Goal: Navigation & Orientation: Find specific page/section

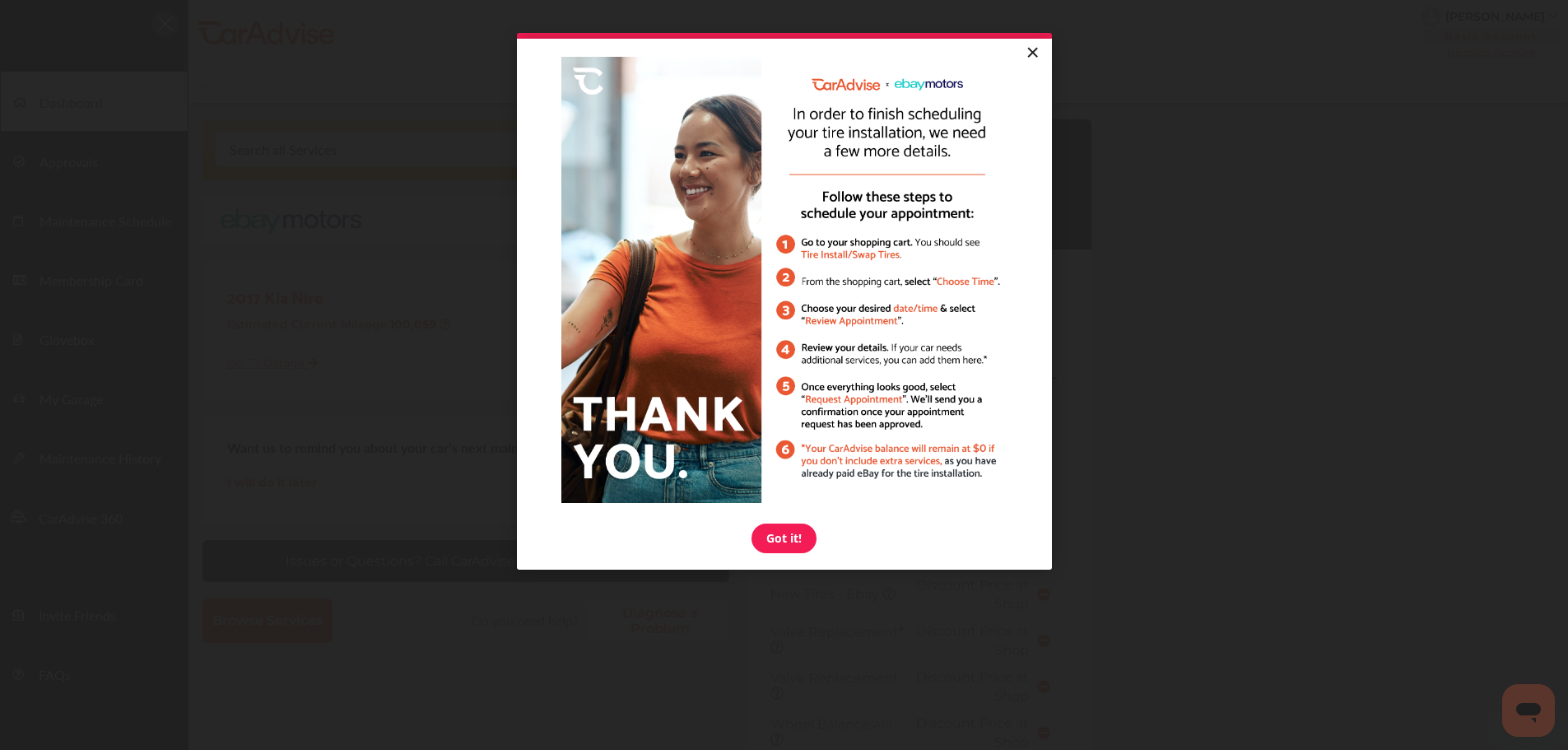
click at [1042, 55] on link "×" at bounding box center [1032, 53] width 29 height 30
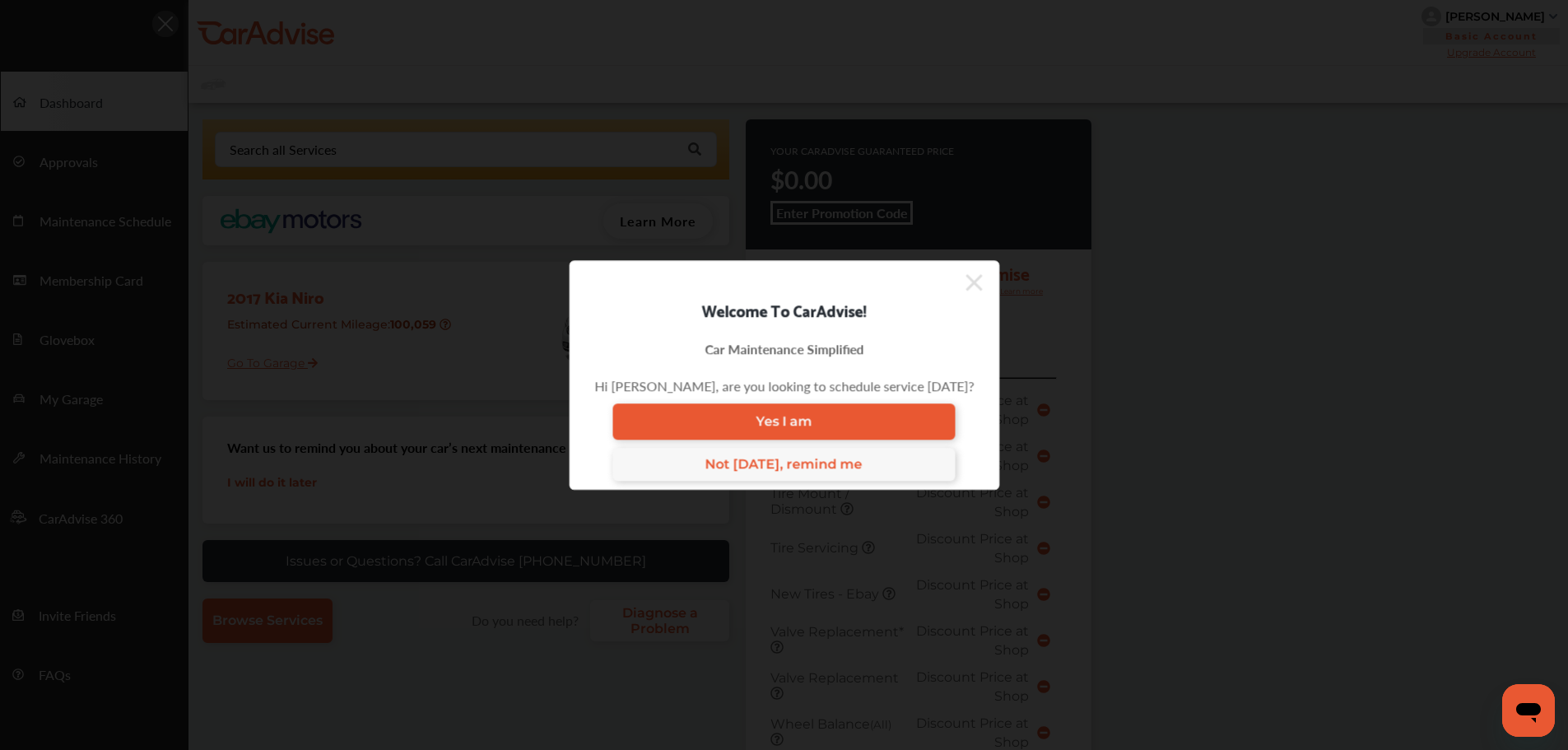
click at [969, 275] on icon at bounding box center [974, 282] width 17 height 26
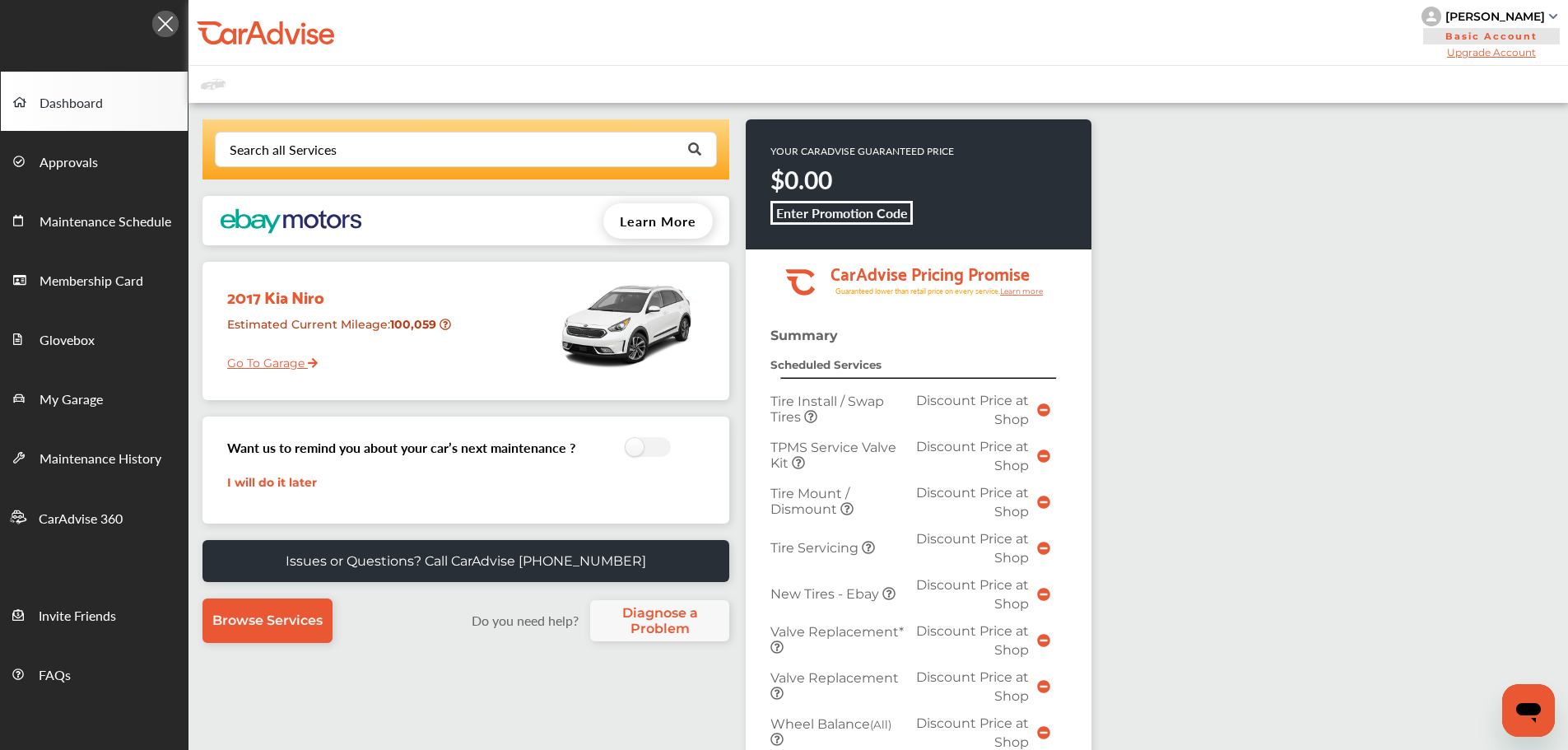
click at [273, 357] on link "Go To Garage" at bounding box center [266, 358] width 103 height 31
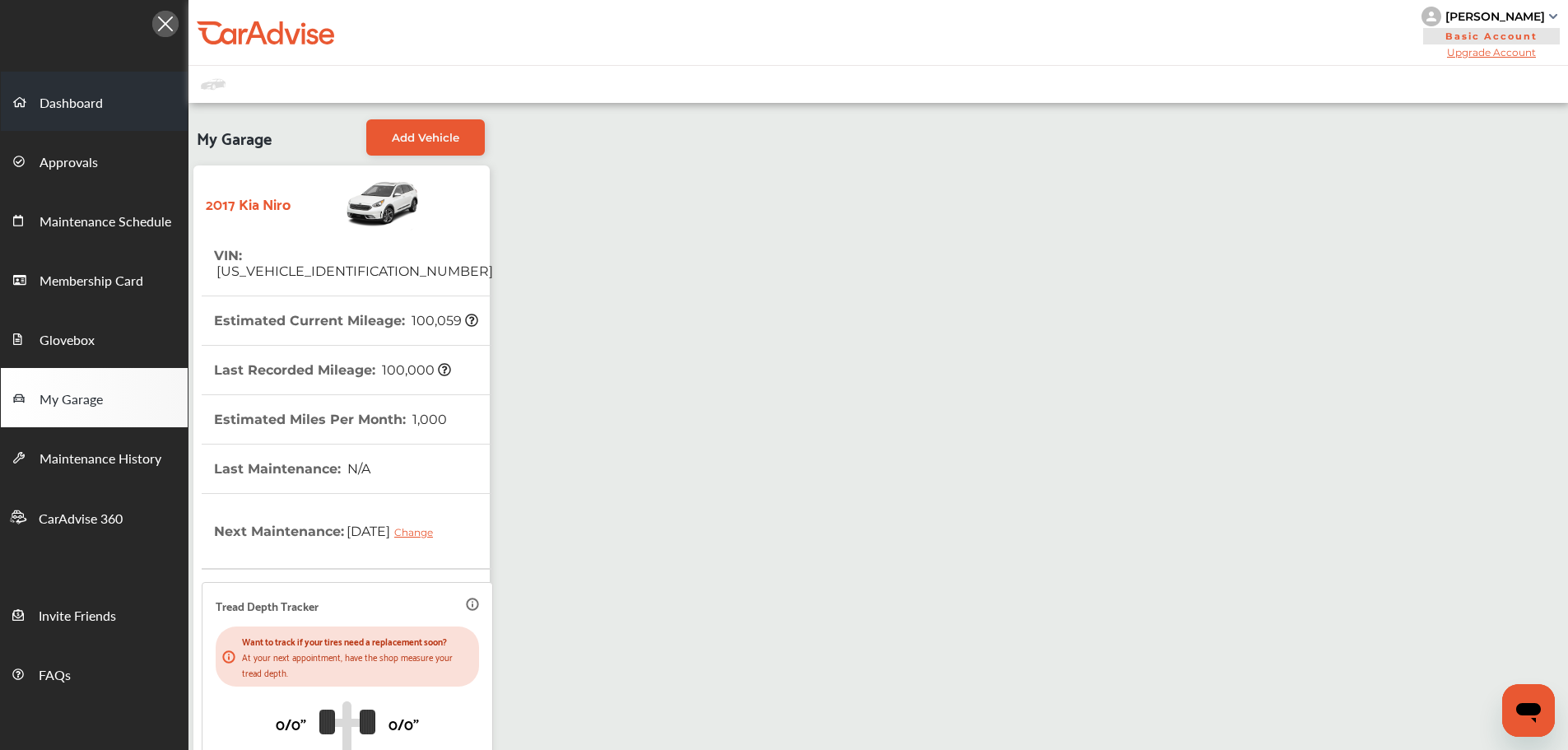
click at [71, 96] on span "Dashboard" at bounding box center [71, 103] width 64 height 22
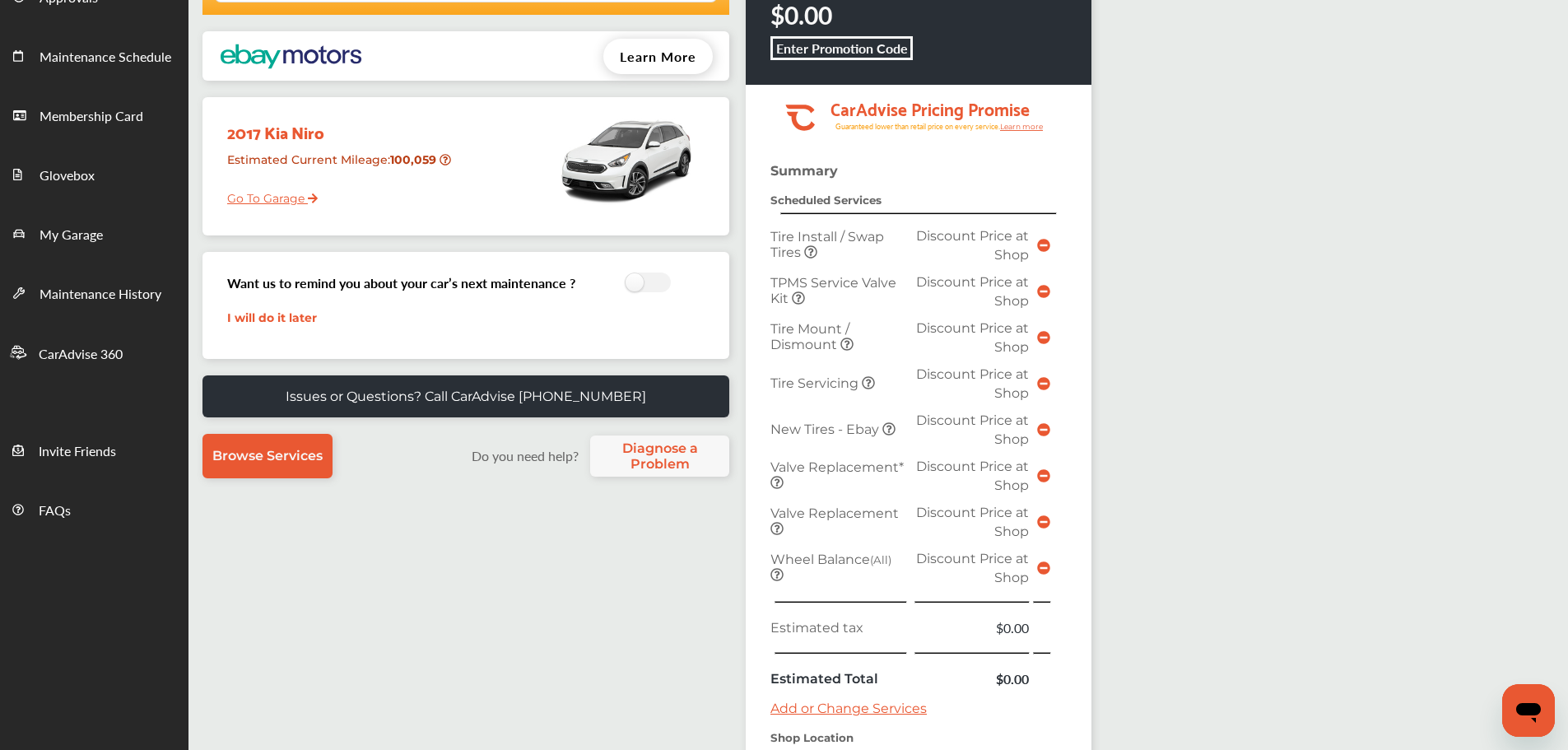
scroll to position [411, 0]
